Goal: Transaction & Acquisition: Book appointment/travel/reservation

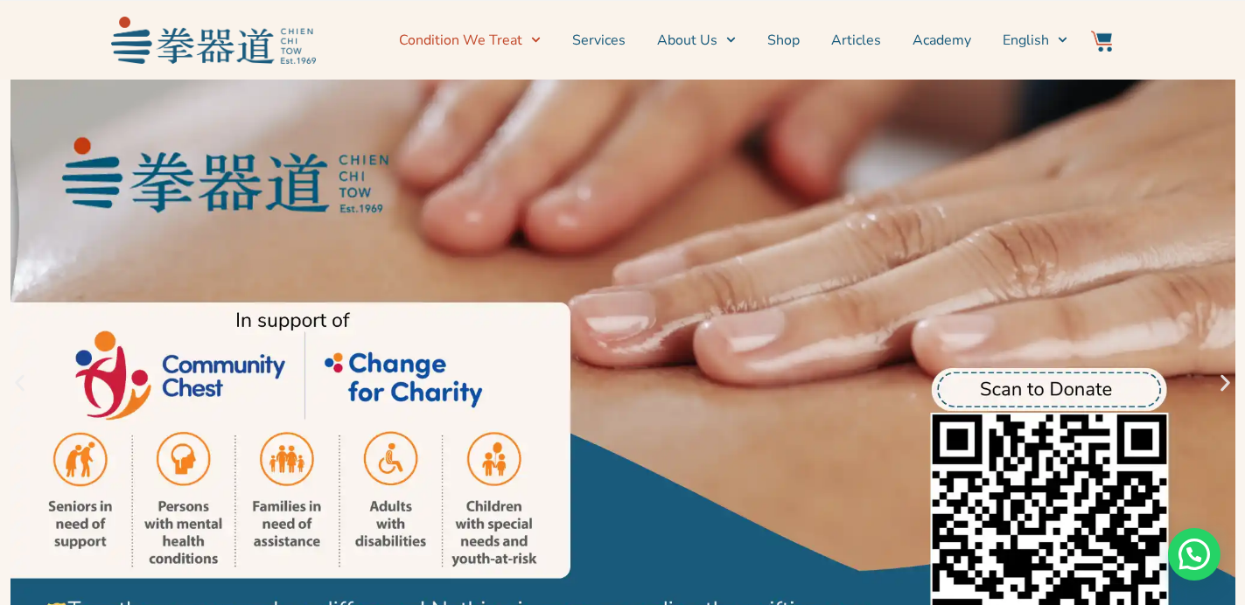
scroll to position [3, 0]
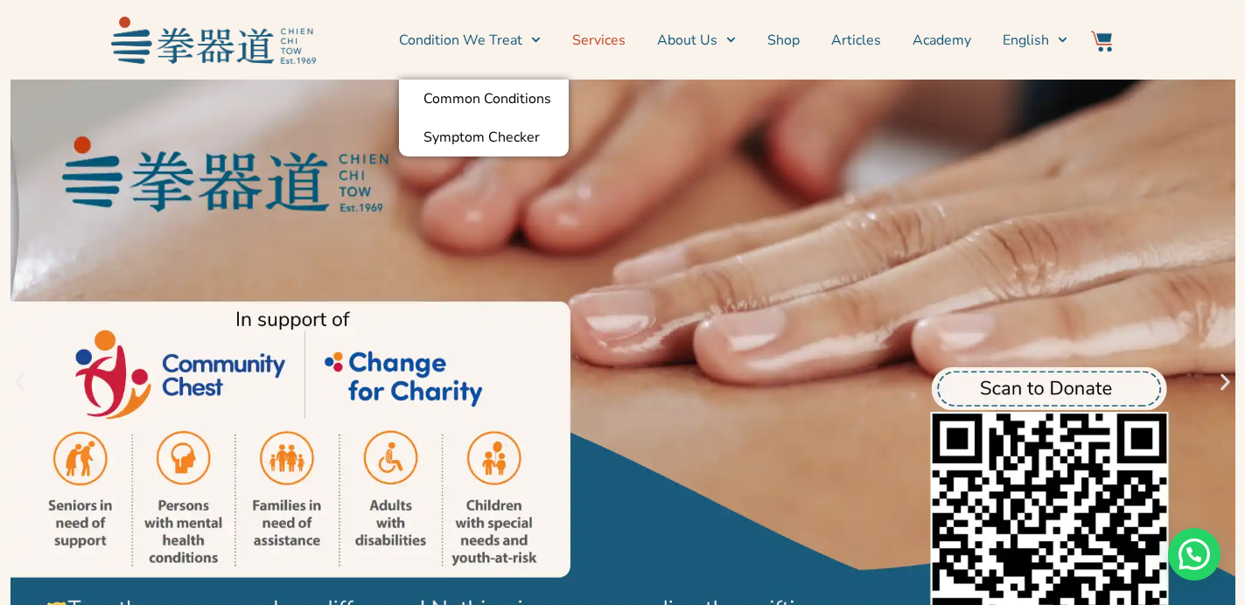
click at [581, 45] on link "Services" at bounding box center [598, 40] width 53 height 44
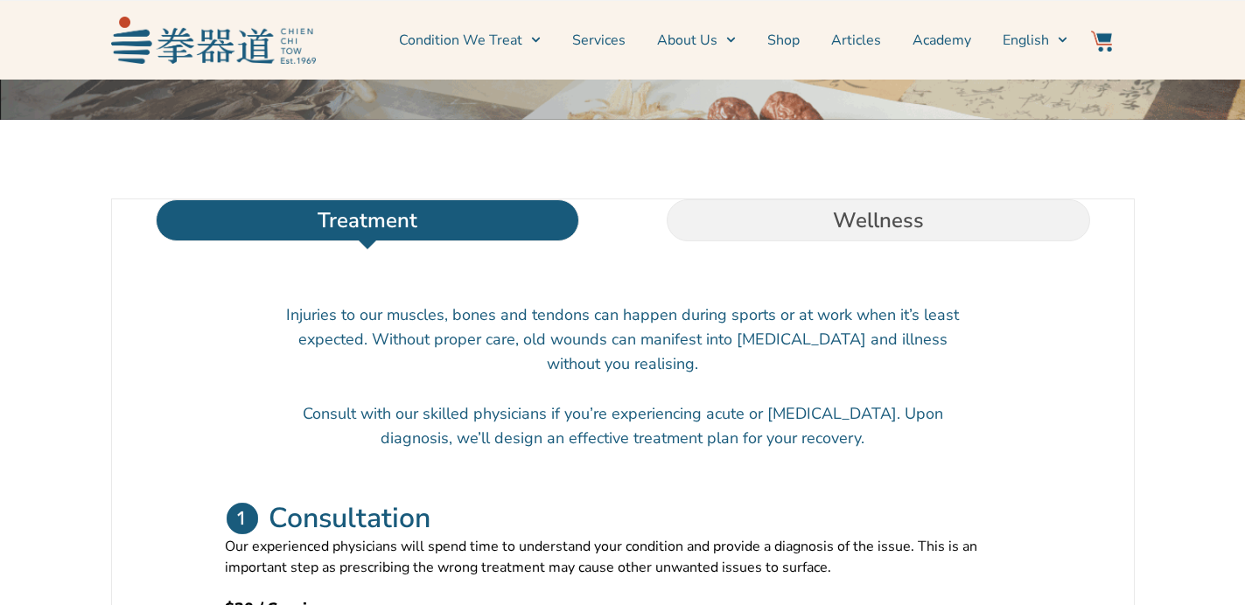
scroll to position [578, 0]
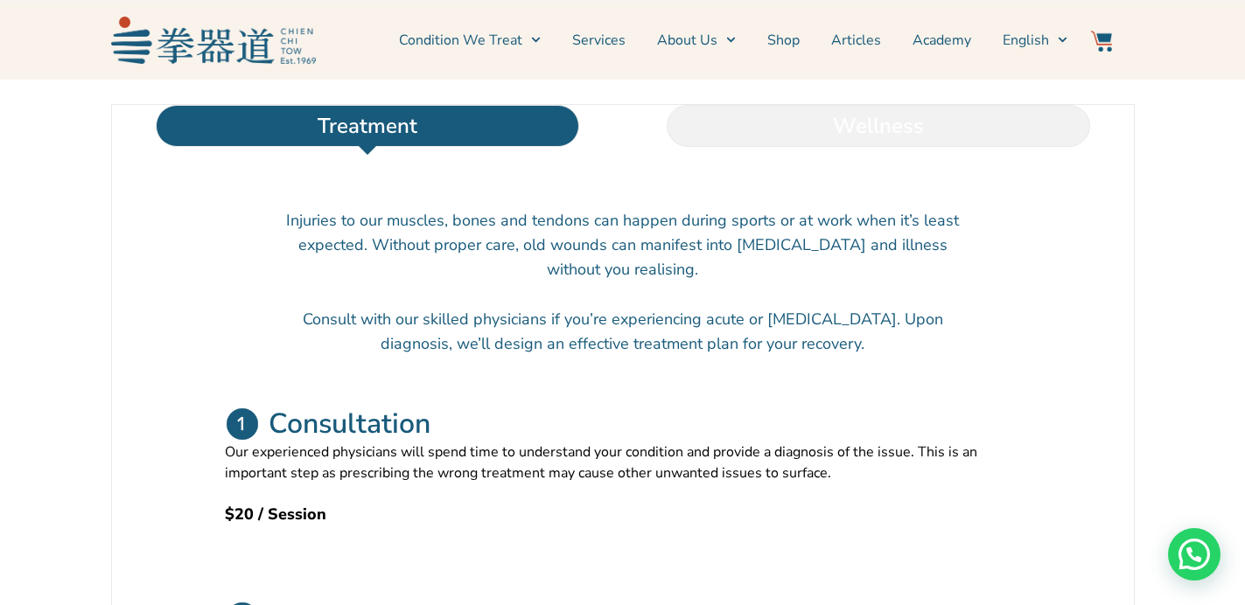
click at [809, 147] on li "Wellness" at bounding box center [878, 126] width 511 height 42
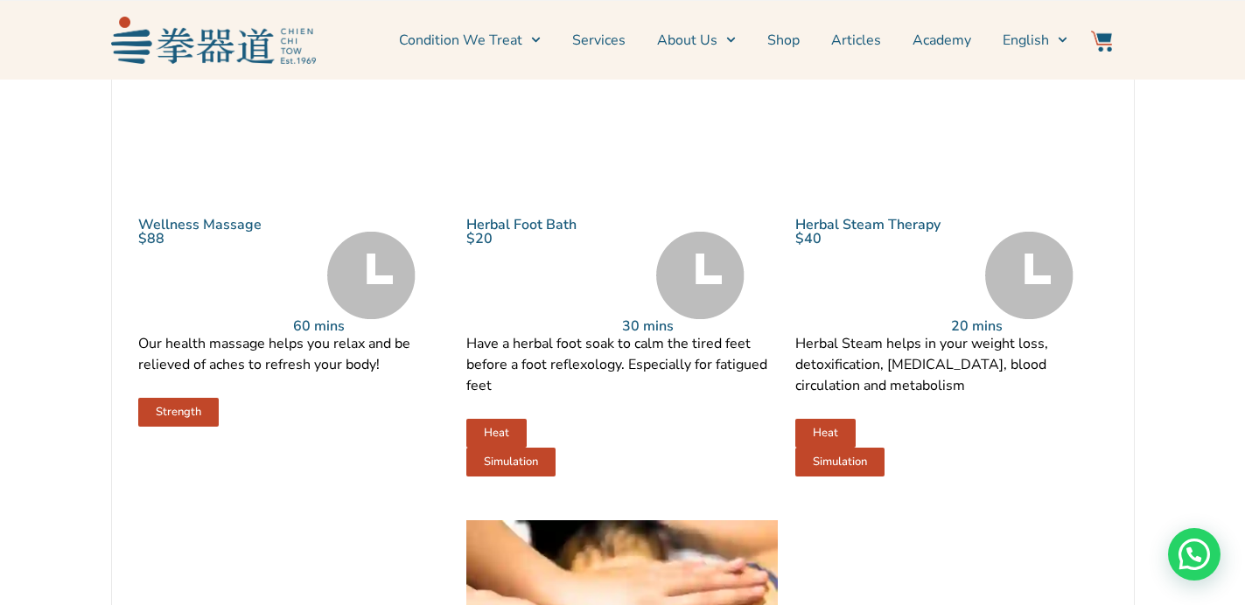
scroll to position [968, 0]
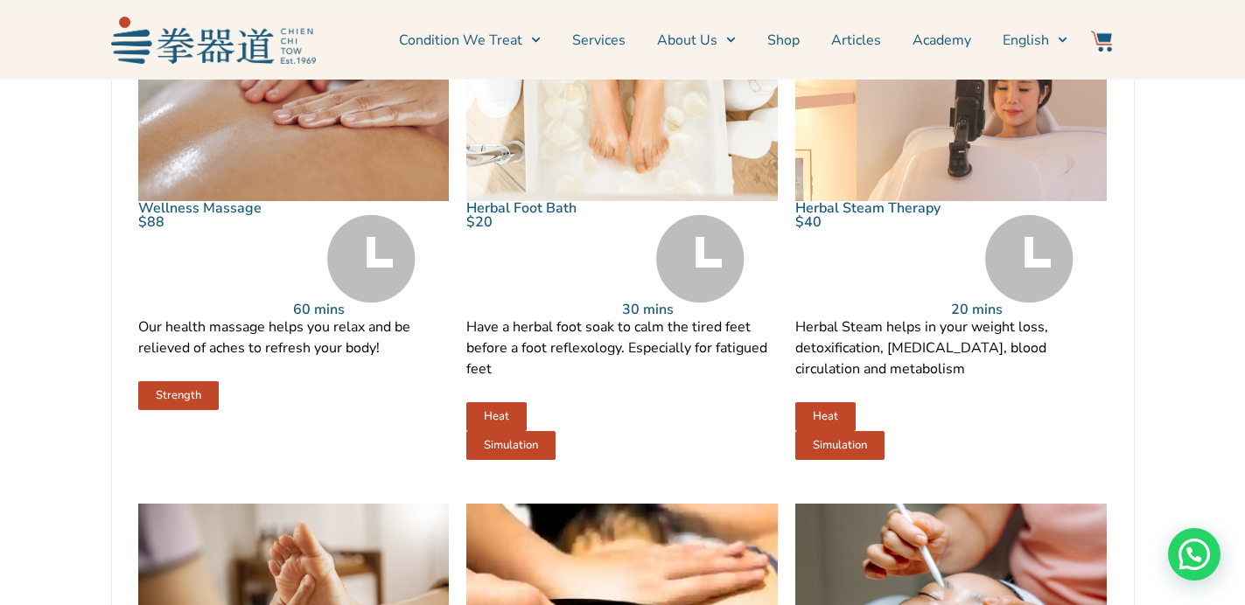
click at [299, 201] on img at bounding box center [293, 97] width 311 height 207
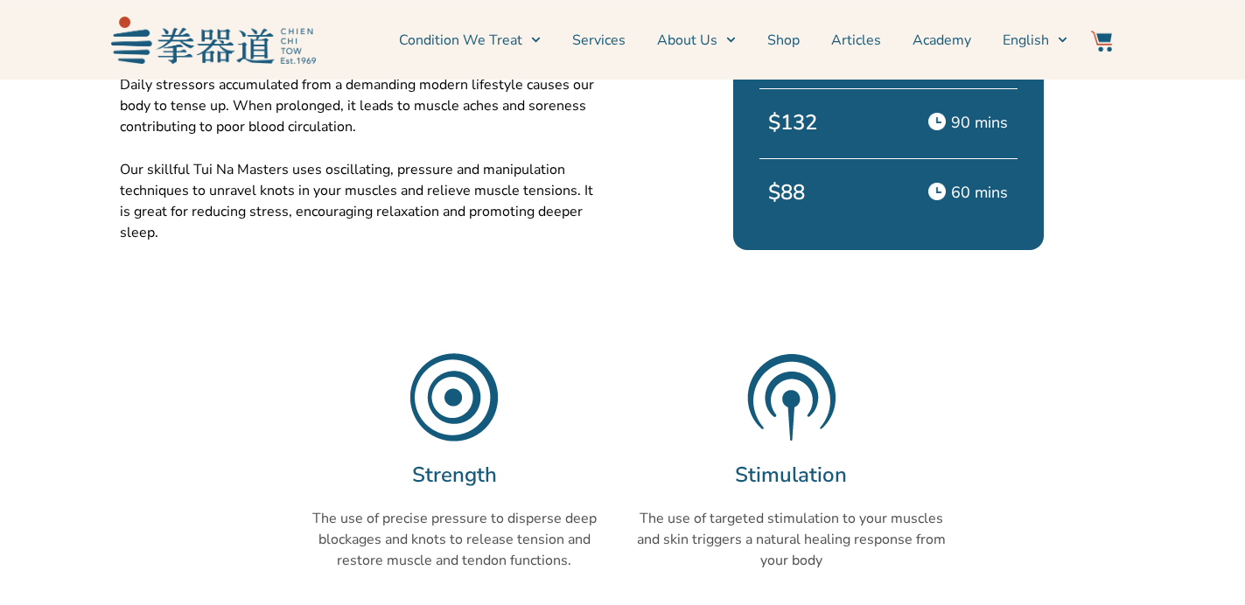
scroll to position [304, 0]
